Goal: Task Accomplishment & Management: Use online tool/utility

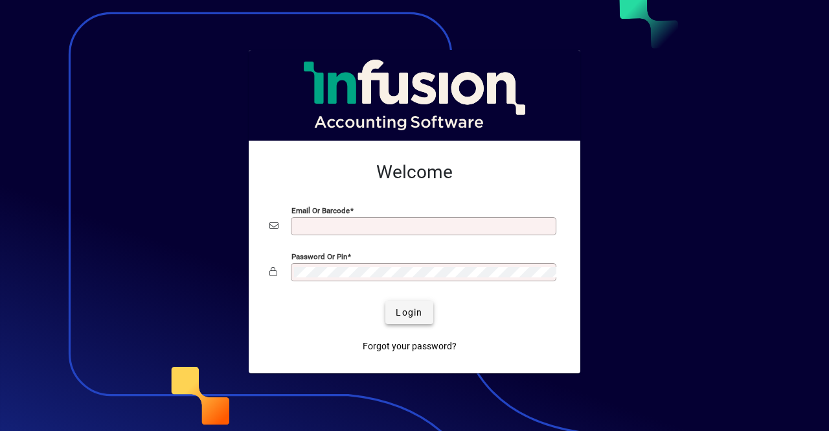
type input "**********"
click at [417, 314] on span "Login" at bounding box center [409, 313] width 27 height 14
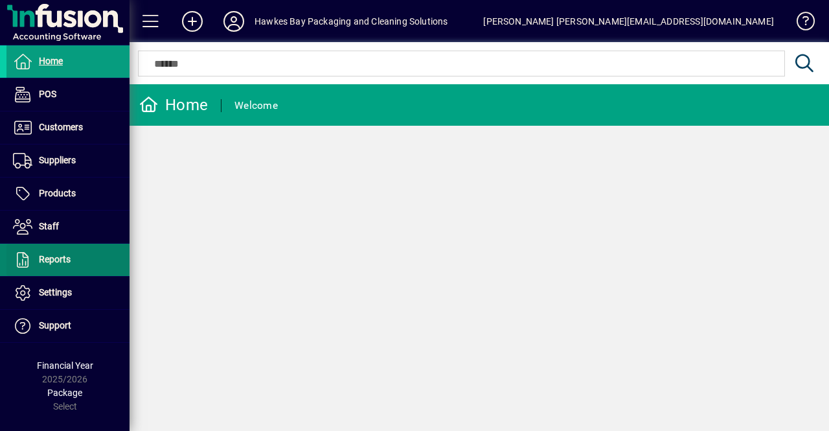
click at [65, 262] on span "Reports" at bounding box center [55, 259] width 32 height 10
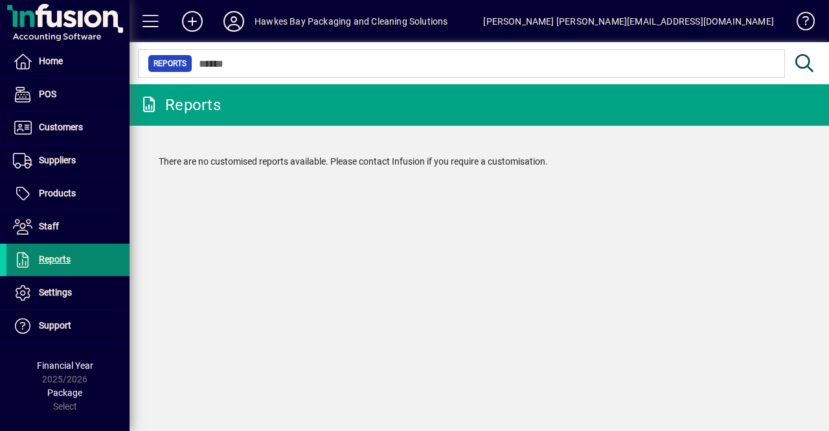
click at [49, 257] on span "Reports" at bounding box center [55, 259] width 32 height 10
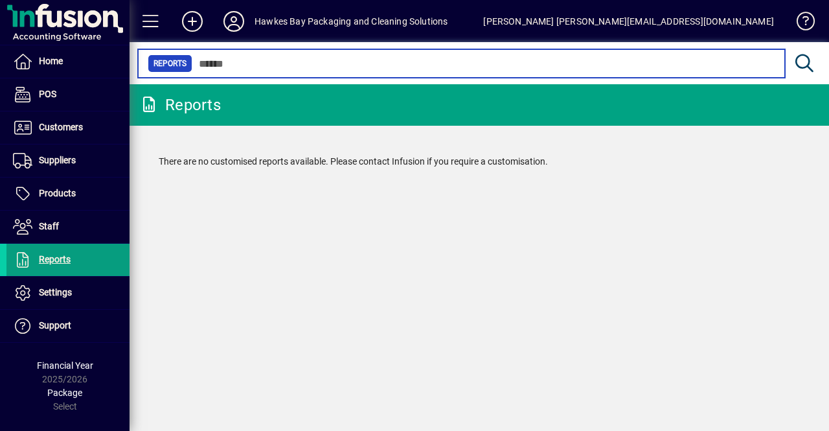
click at [218, 66] on input "text" at bounding box center [483, 63] width 582 height 18
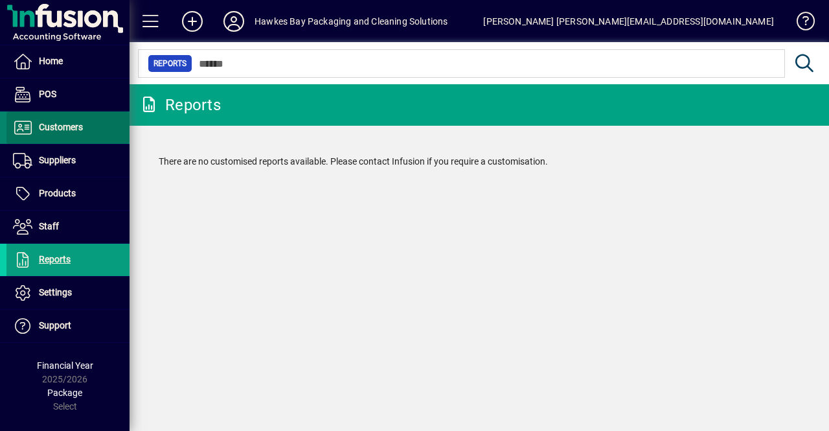
click at [65, 133] on span "Customers" at bounding box center [44, 128] width 76 height 16
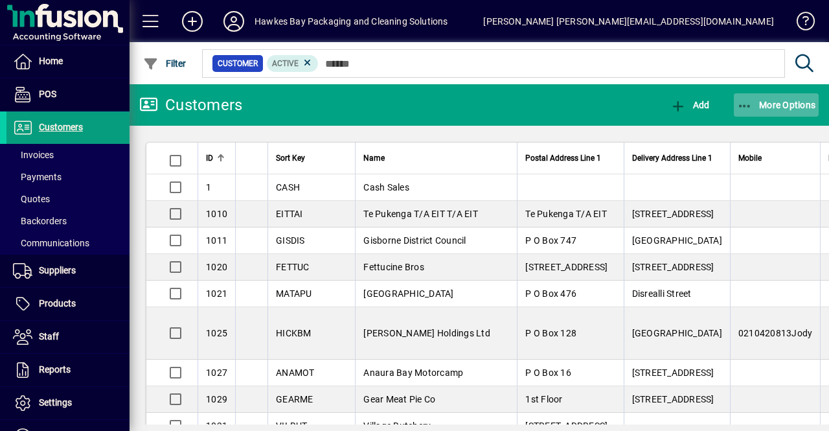
click at [796, 100] on span "More Options" at bounding box center [776, 105] width 79 height 10
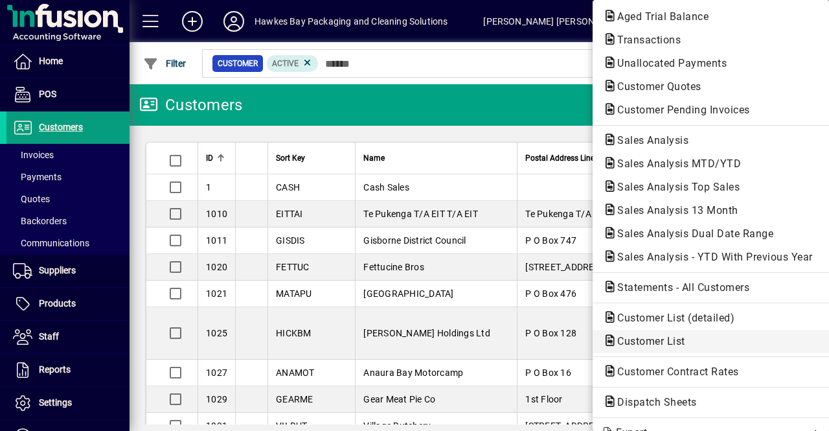
click at [666, 342] on span "Customer List" at bounding box center [647, 341] width 89 height 12
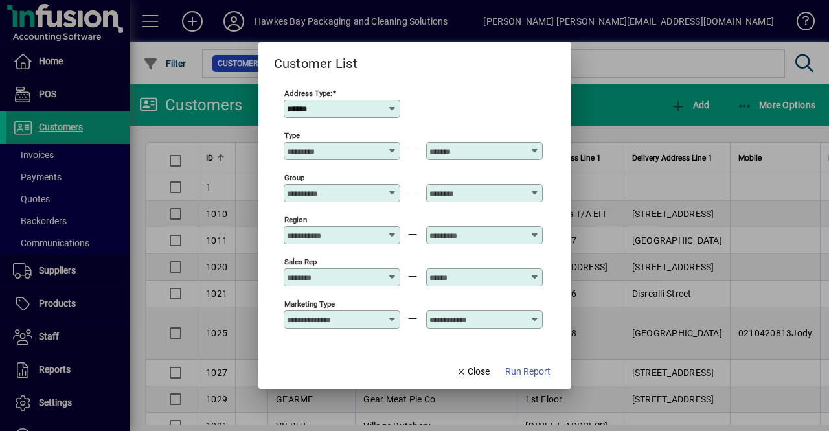
click at [391, 105] on icon at bounding box center [392, 109] width 10 height 10
type input "*"
click at [452, 106] on div "Address Type: Required" at bounding box center [413, 108] width 259 height 42
click at [395, 151] on div at bounding box center [343, 151] width 113 height 10
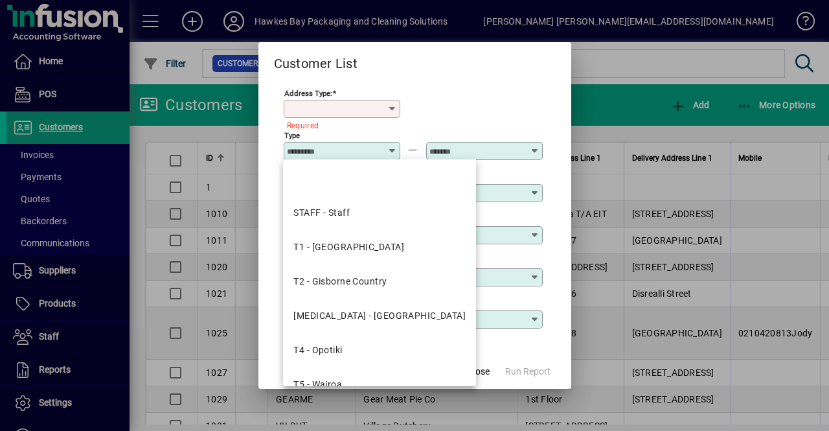
click at [435, 105] on div "Address Type: Required" at bounding box center [413, 108] width 259 height 42
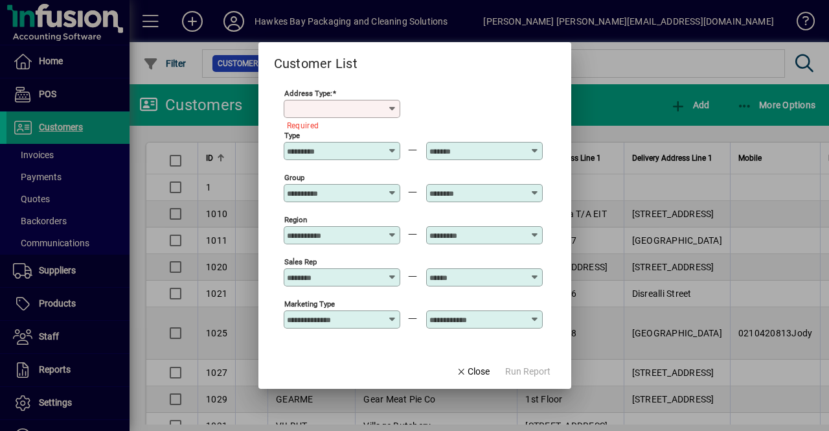
click at [394, 272] on icon at bounding box center [393, 272] width 10 height 0
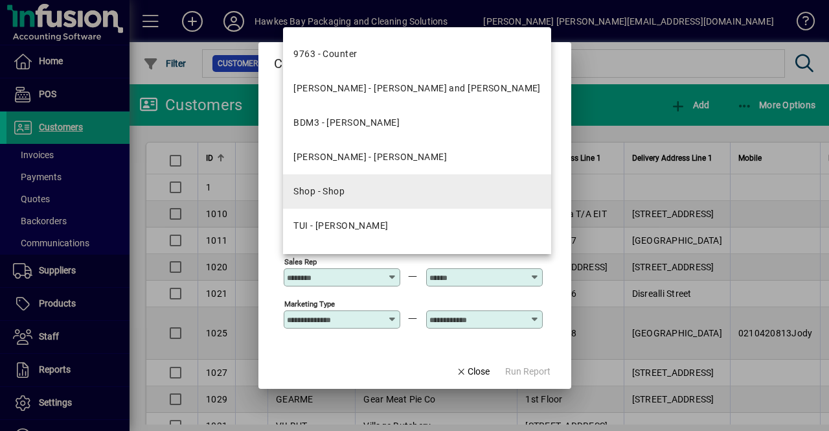
scroll to position [158, 0]
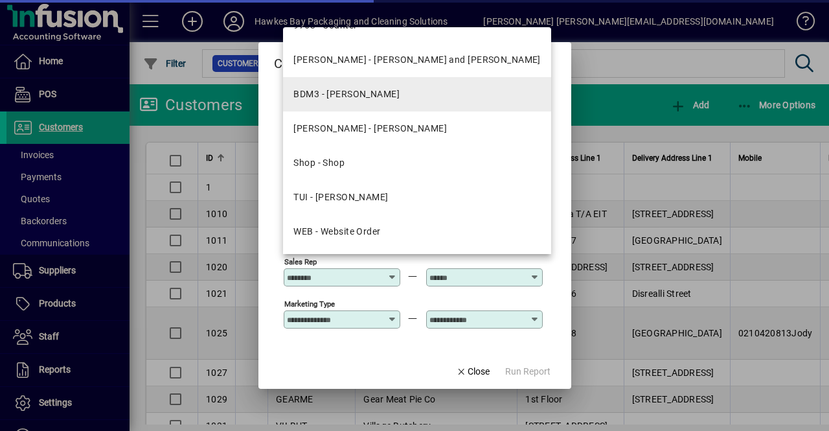
click at [378, 89] on div "BDM3 - [PERSON_NAME]" at bounding box center [346, 94] width 106 height 14
type input "**********"
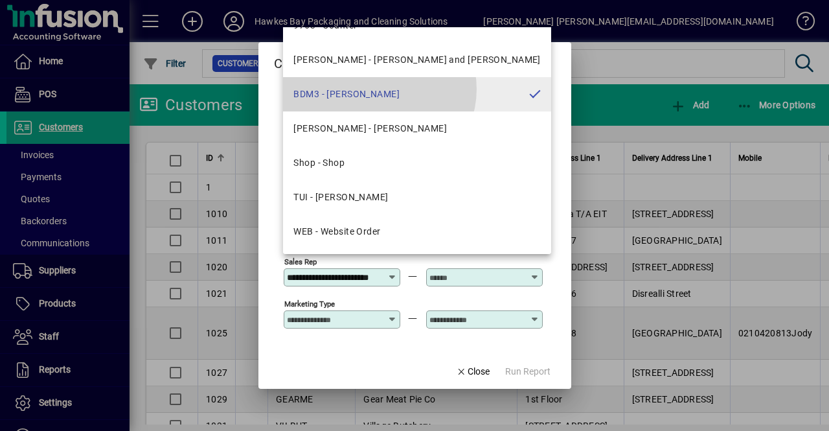
scroll to position [0, 19]
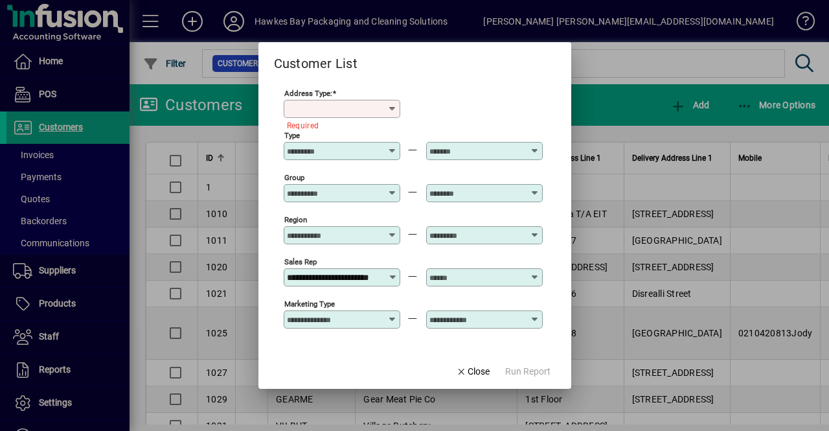
click at [384, 112] on input "Address Type:" at bounding box center [337, 109] width 100 height 10
click at [329, 135] on mat-option "Postal" at bounding box center [310, 140] width 54 height 34
type input "******"
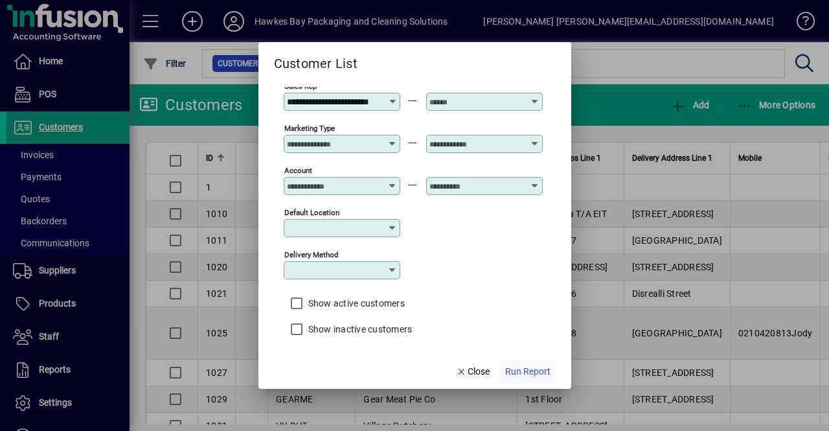
click at [524, 374] on span "Run Report" at bounding box center [527, 372] width 45 height 14
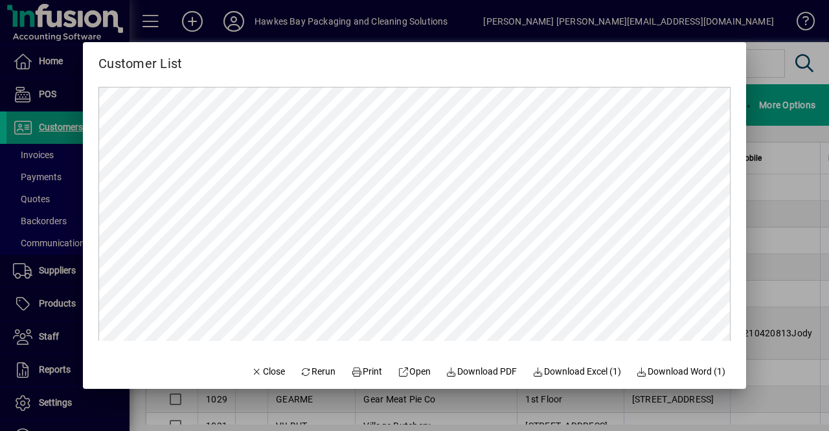
scroll to position [0, 0]
click at [797, 71] on div at bounding box center [414, 215] width 829 height 431
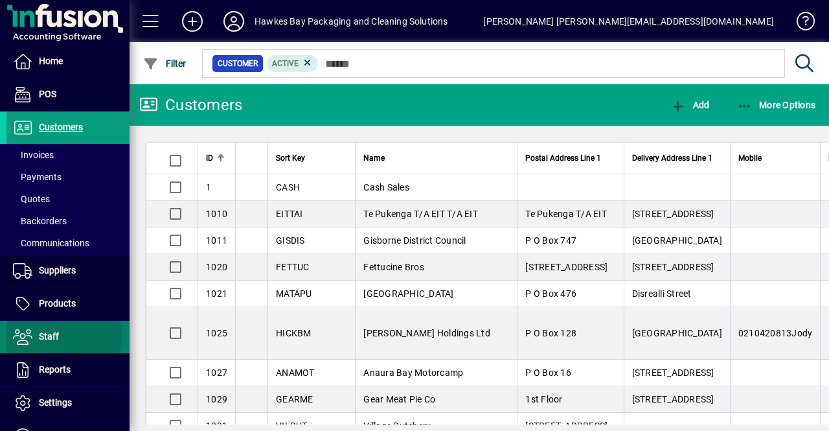
click at [62, 335] on span at bounding box center [67, 336] width 123 height 31
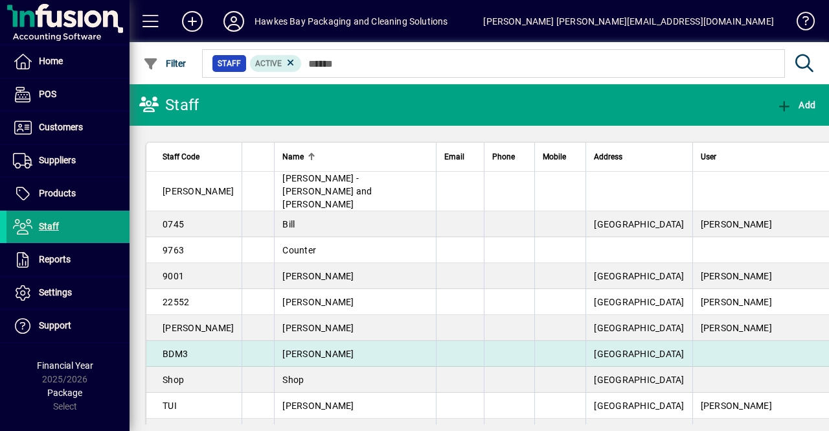
click at [196, 344] on td "BDM3" at bounding box center [193, 354] width 95 height 26
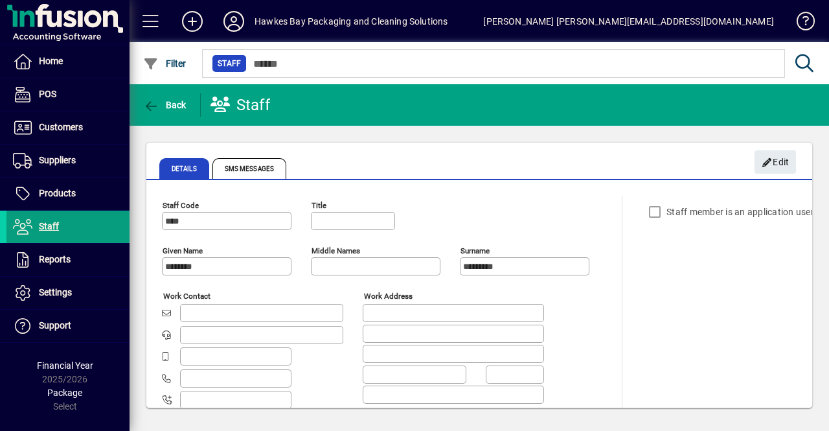
type input "*******"
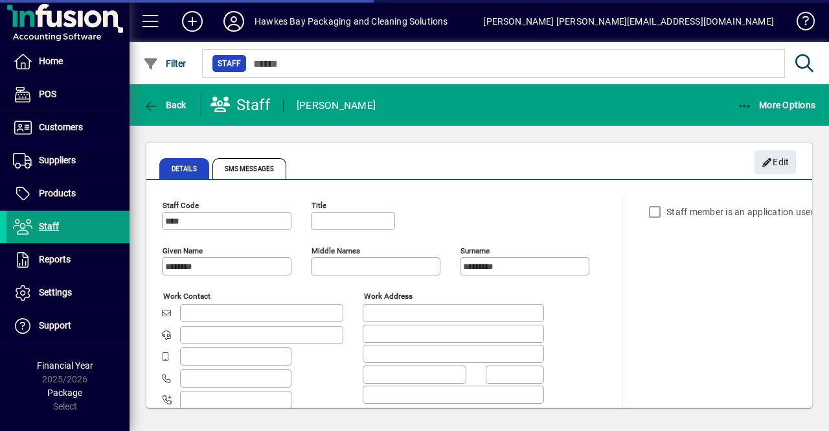
type input "**********"
